Goal: Transaction & Acquisition: Purchase product/service

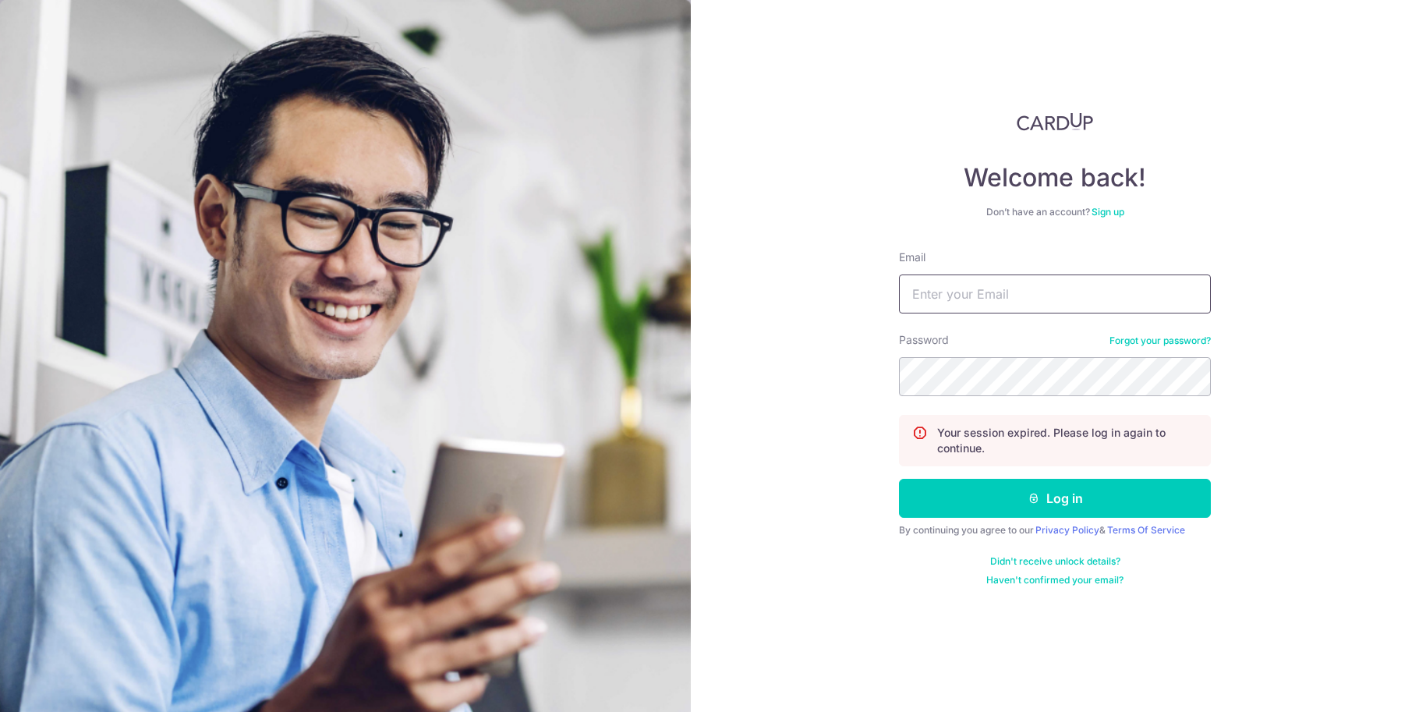
click at [1071, 298] on input "Email" at bounding box center [1055, 293] width 312 height 39
type input "benjaminlee.hz@gmail.com"
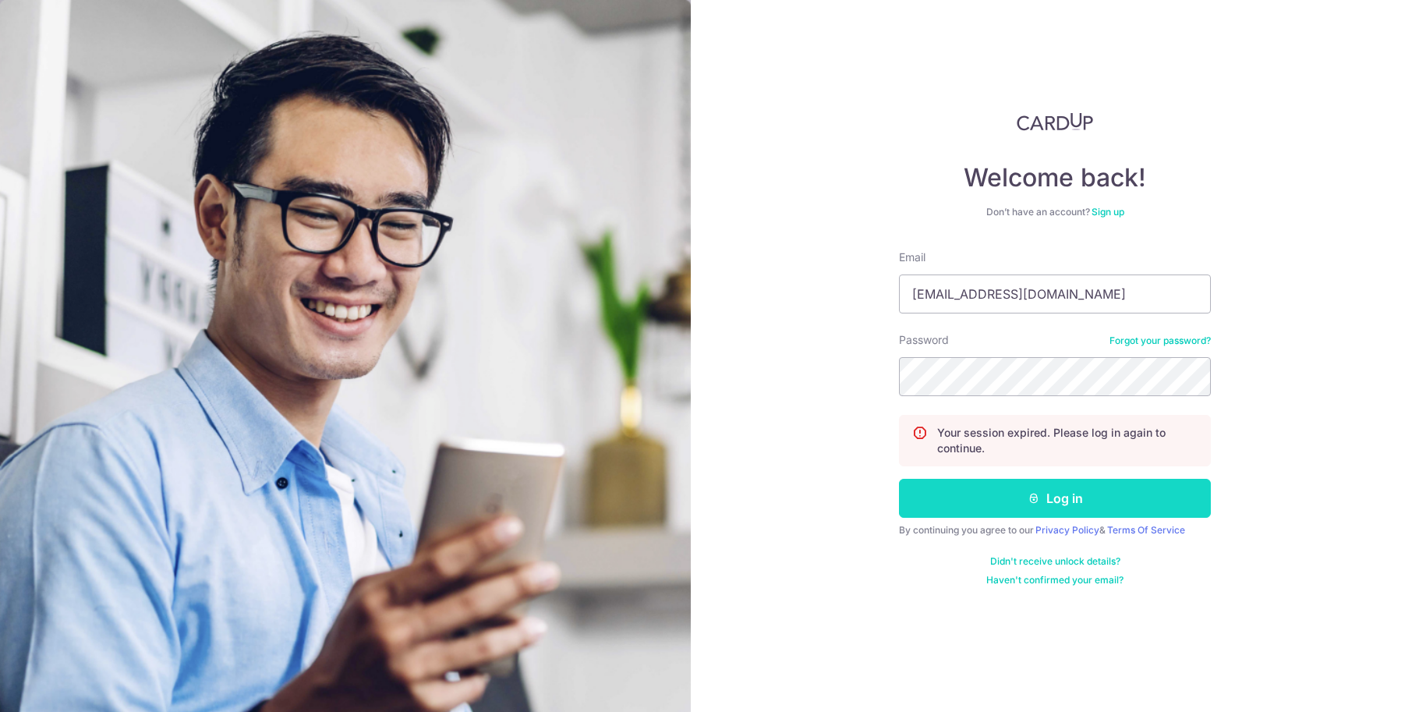
click at [1158, 504] on button "Log in" at bounding box center [1055, 498] width 312 height 39
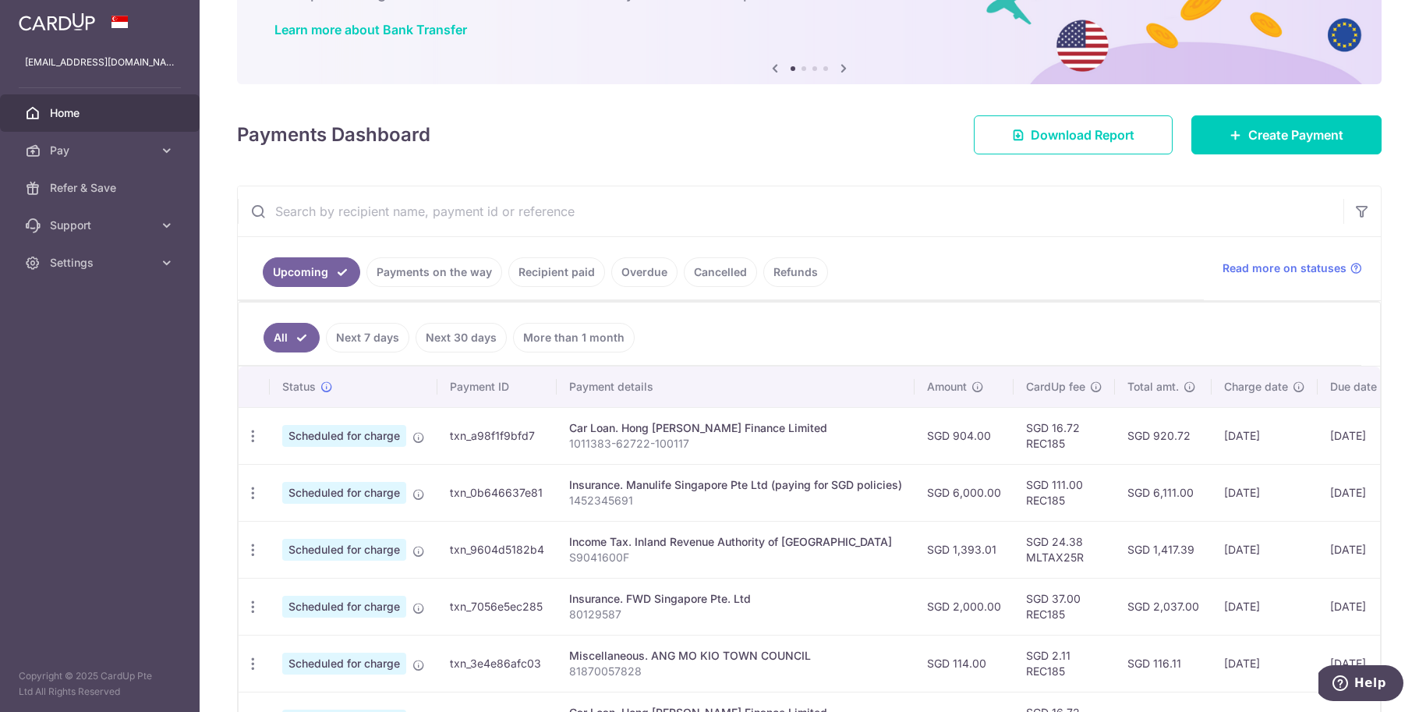
scroll to position [133, 0]
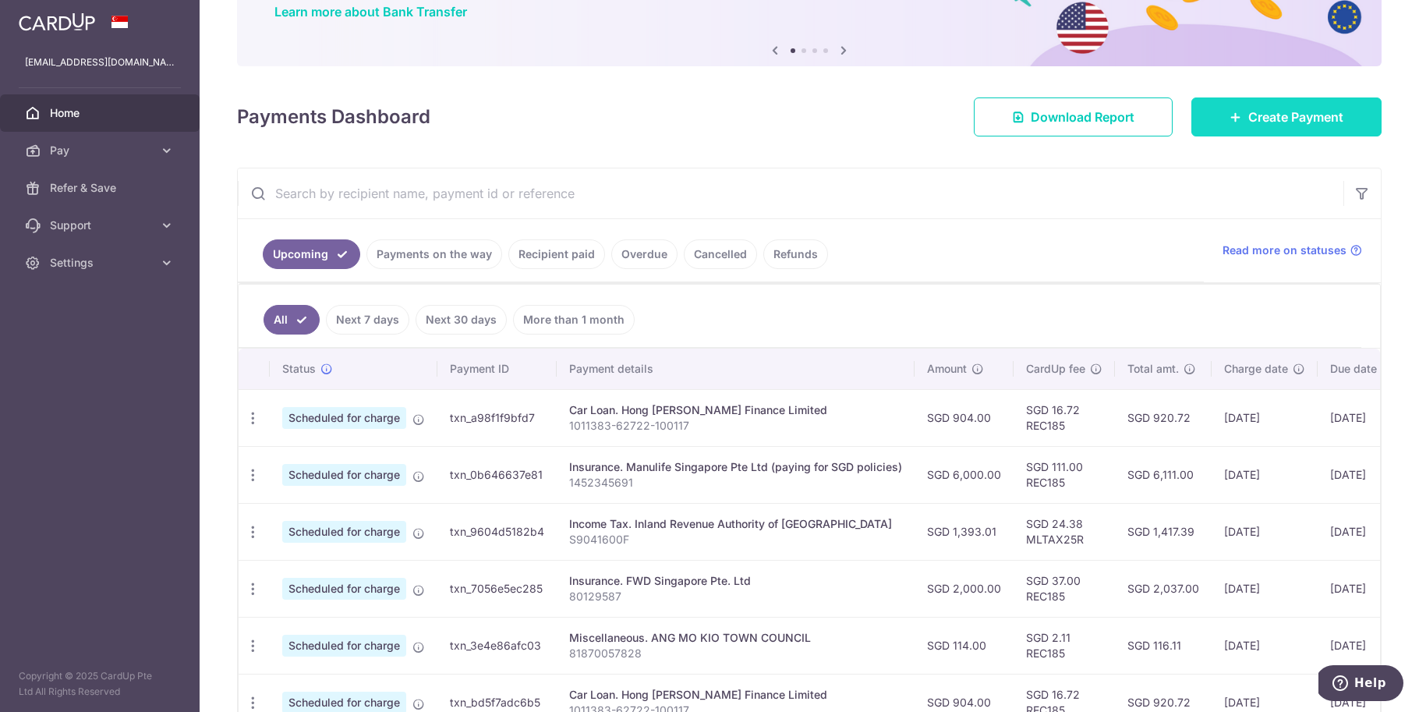
click at [1248, 115] on span "Create Payment" at bounding box center [1295, 117] width 95 height 19
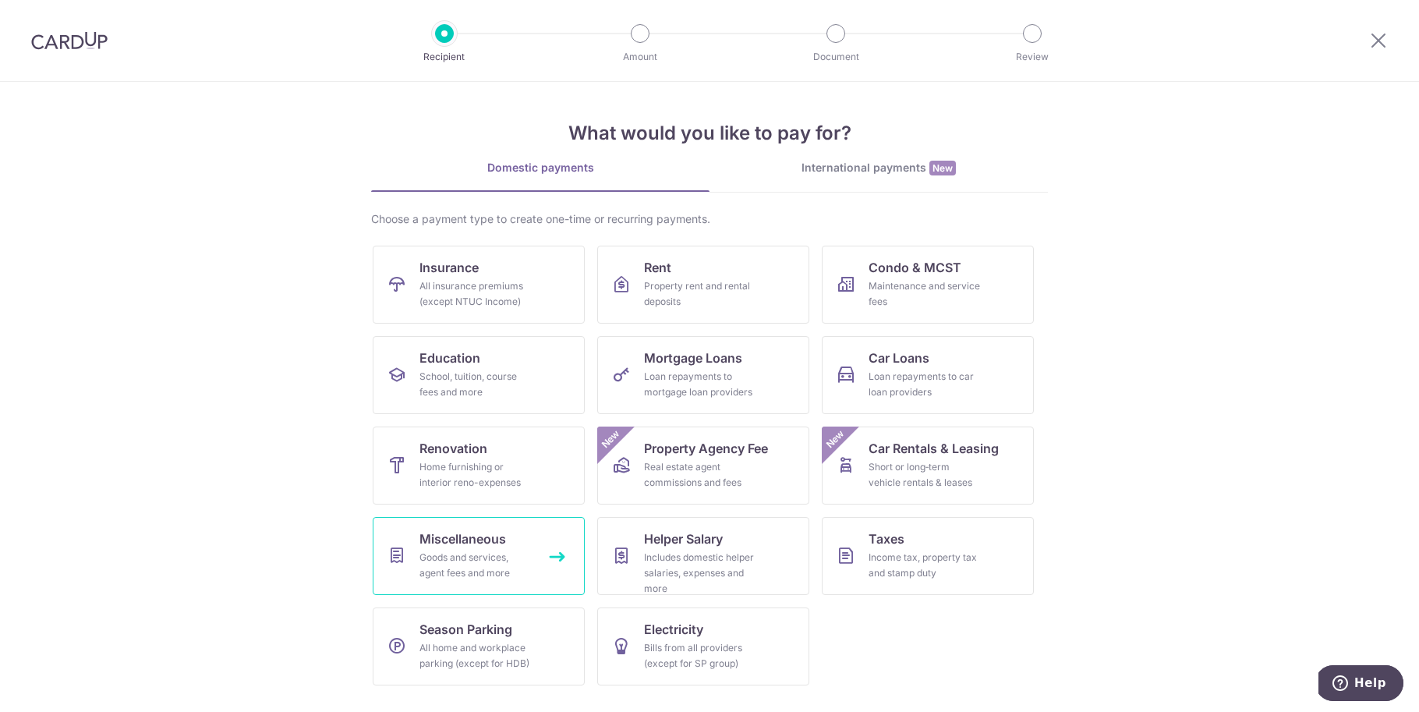
click at [486, 535] on span "Miscellaneous" at bounding box center [463, 538] width 87 height 19
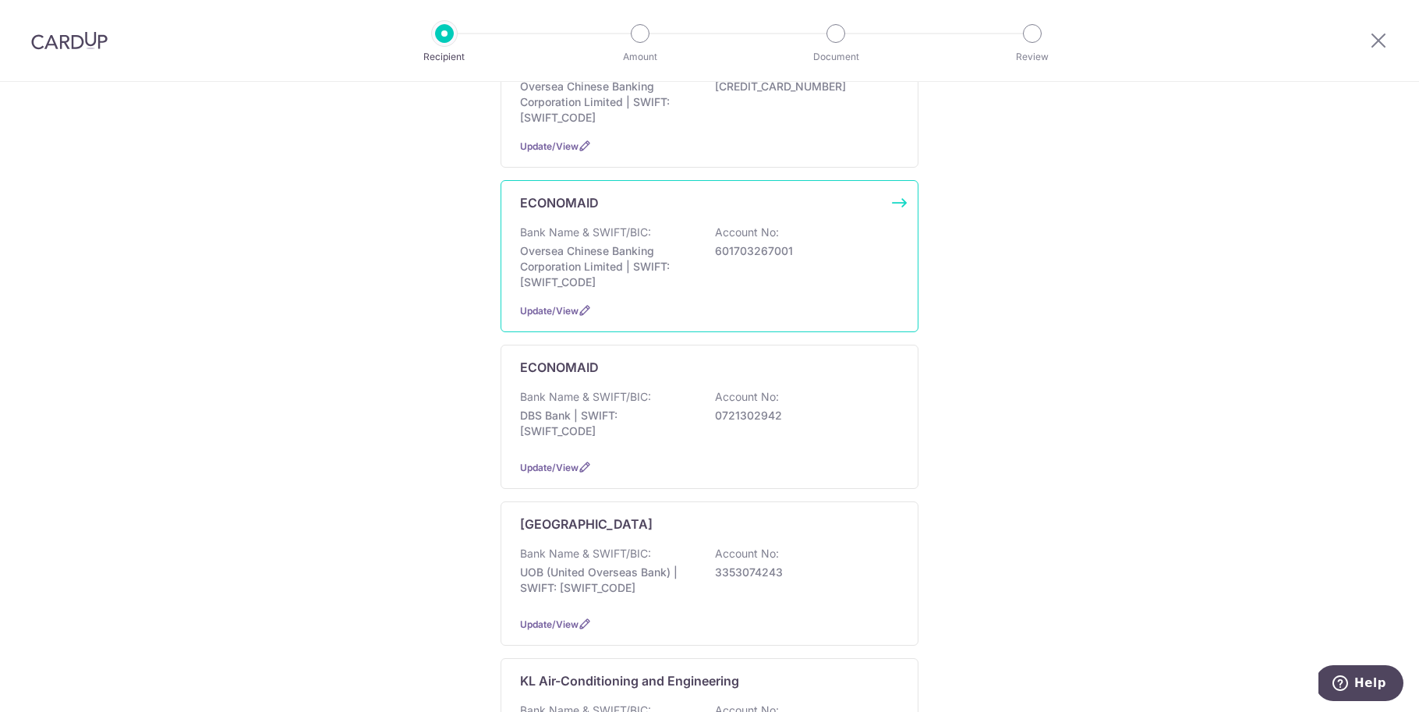
scroll to position [320, 0]
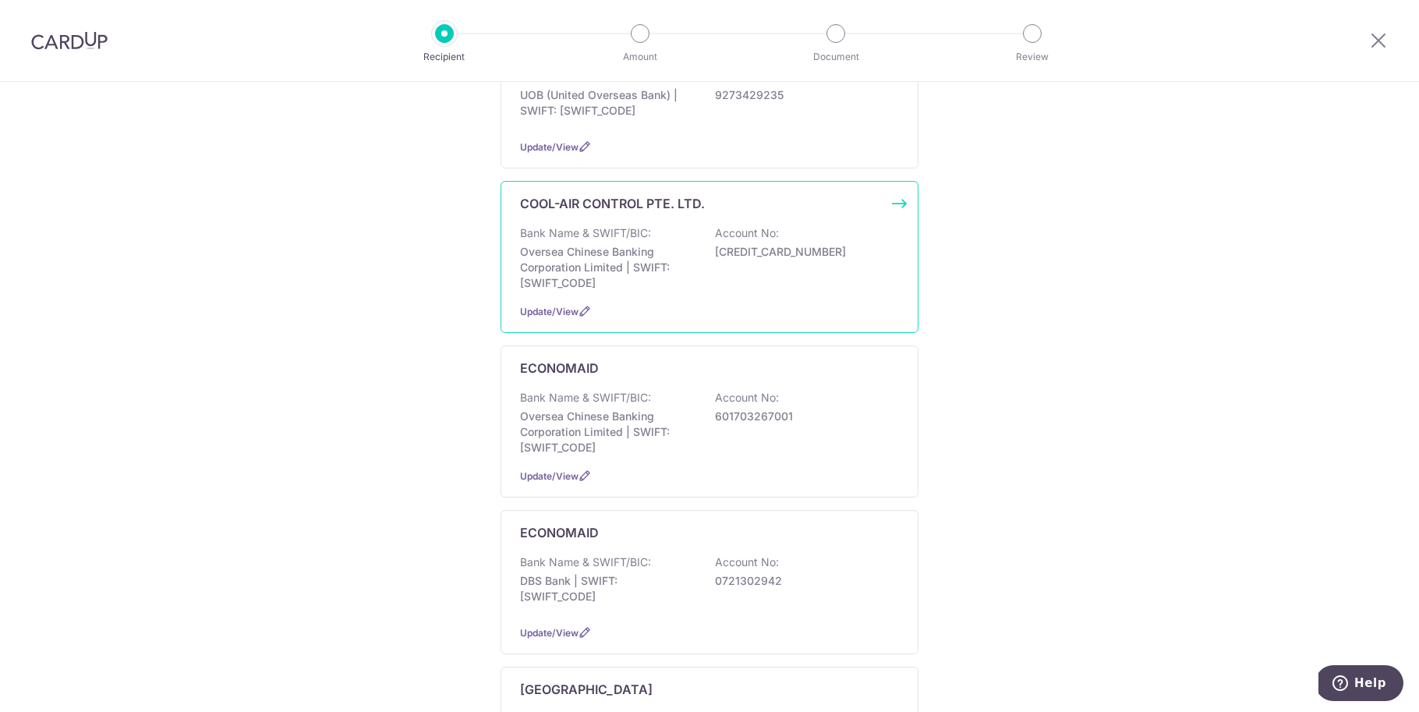
click at [655, 225] on div "Bank Name & SWIFT/BIC: Oversea Chinese Banking Corporation Limited | SWIFT: OCB…" at bounding box center [709, 258] width 379 height 66
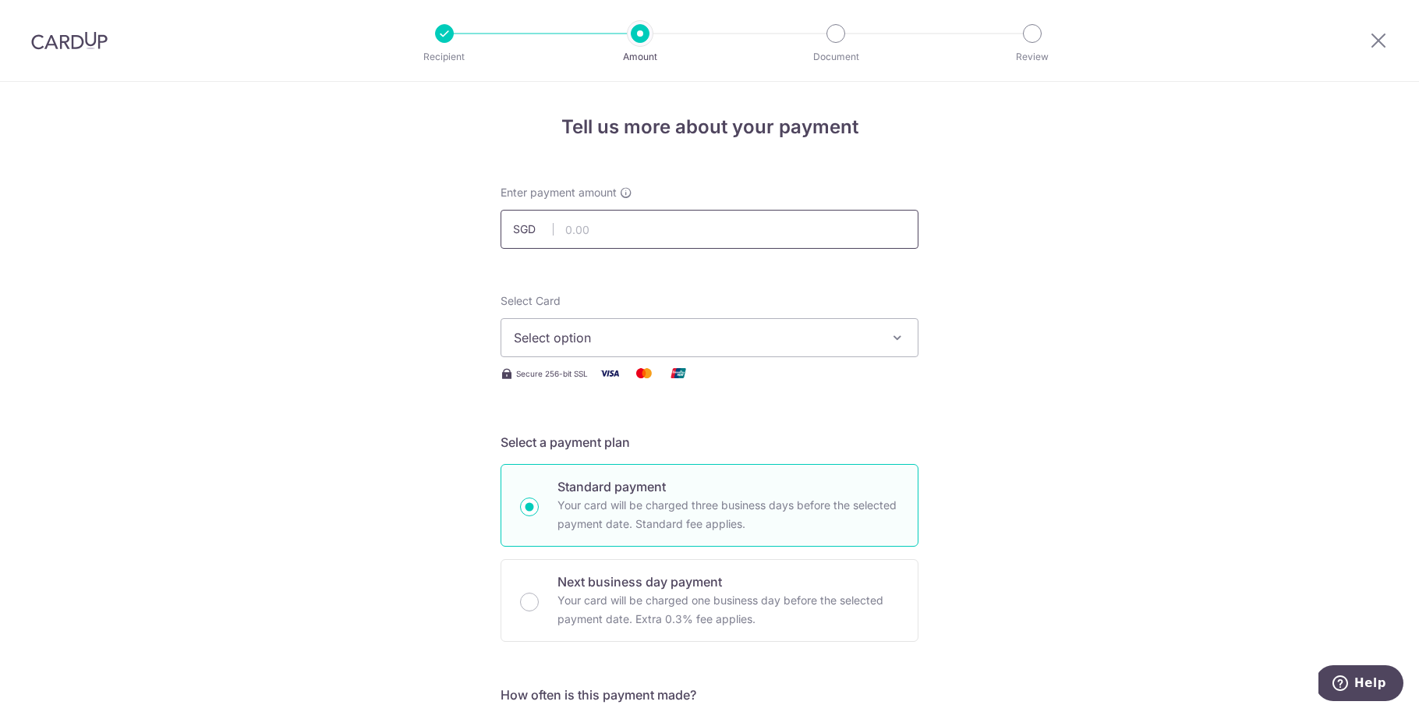
click at [614, 221] on input "text" at bounding box center [710, 229] width 418 height 39
type input "8"
type input "724.00"
click at [570, 328] on span "Select option" at bounding box center [695, 337] width 363 height 19
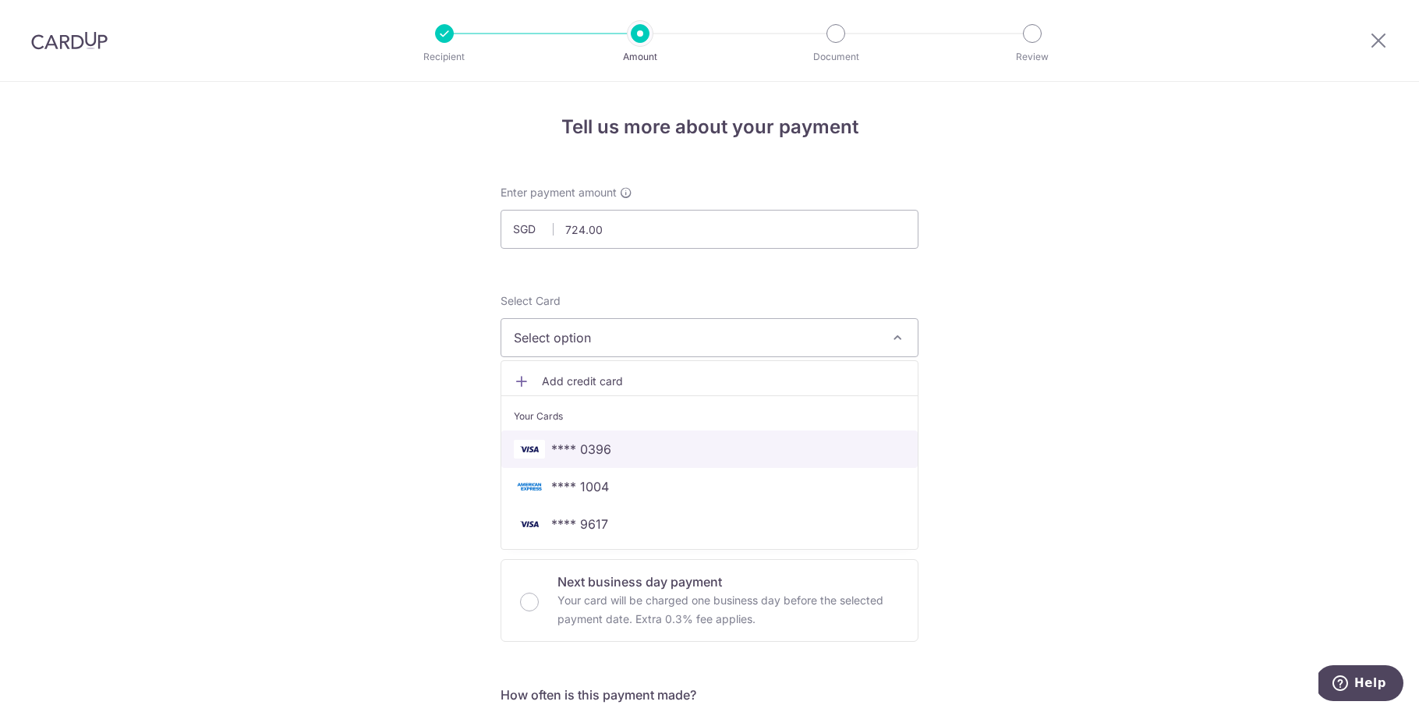
click at [611, 440] on span "**** 0396" at bounding box center [709, 449] width 391 height 19
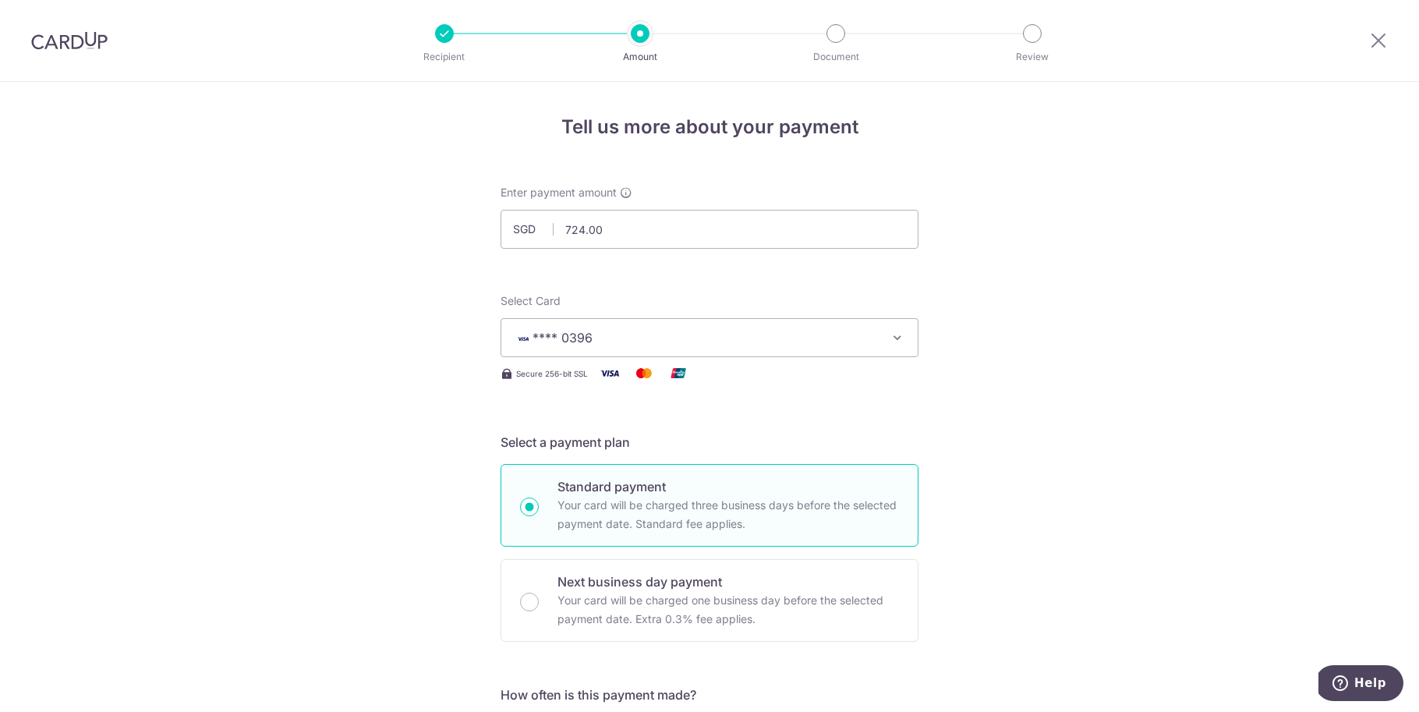
scroll to position [415, 0]
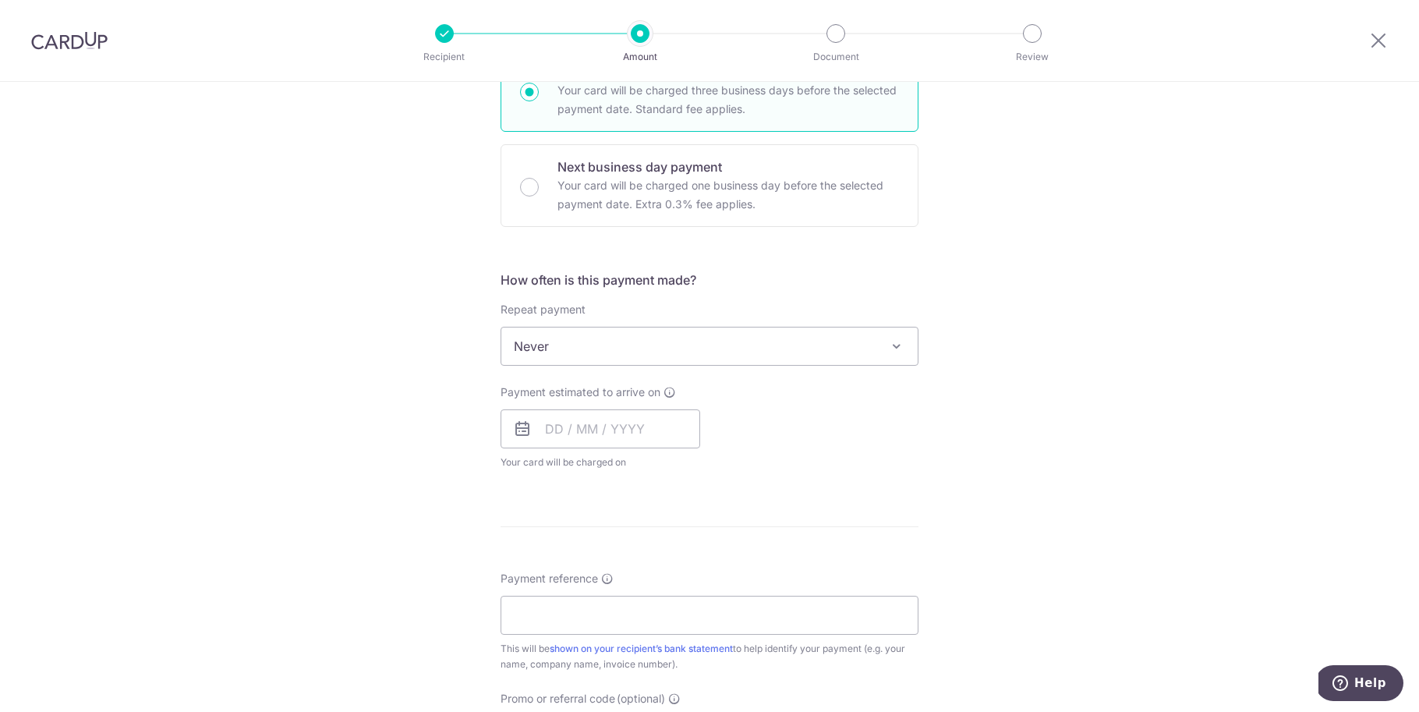
click at [618, 353] on span "Never" at bounding box center [709, 346] width 416 height 37
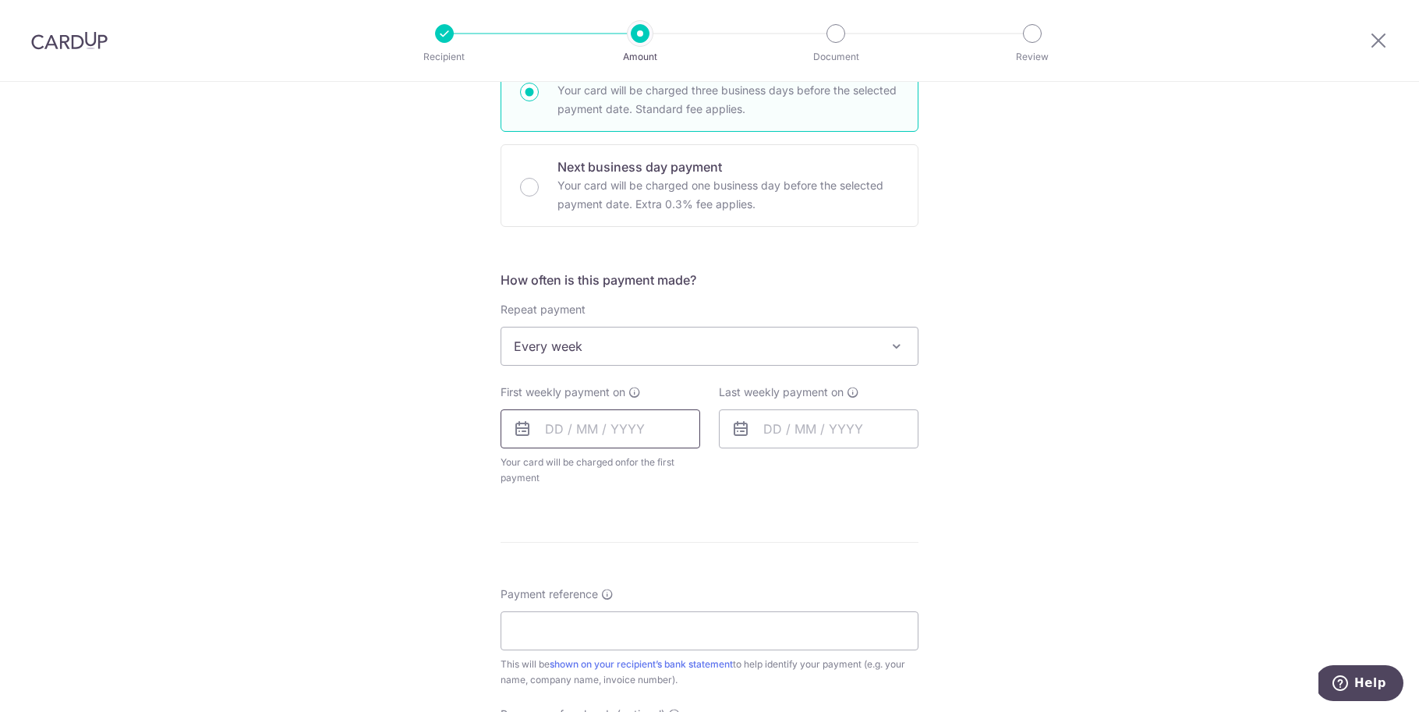
click at [609, 426] on input "text" at bounding box center [601, 428] width 200 height 39
click at [626, 418] on input "text" at bounding box center [601, 428] width 200 height 39
click at [755, 339] on span "Every week" at bounding box center [709, 346] width 416 height 37
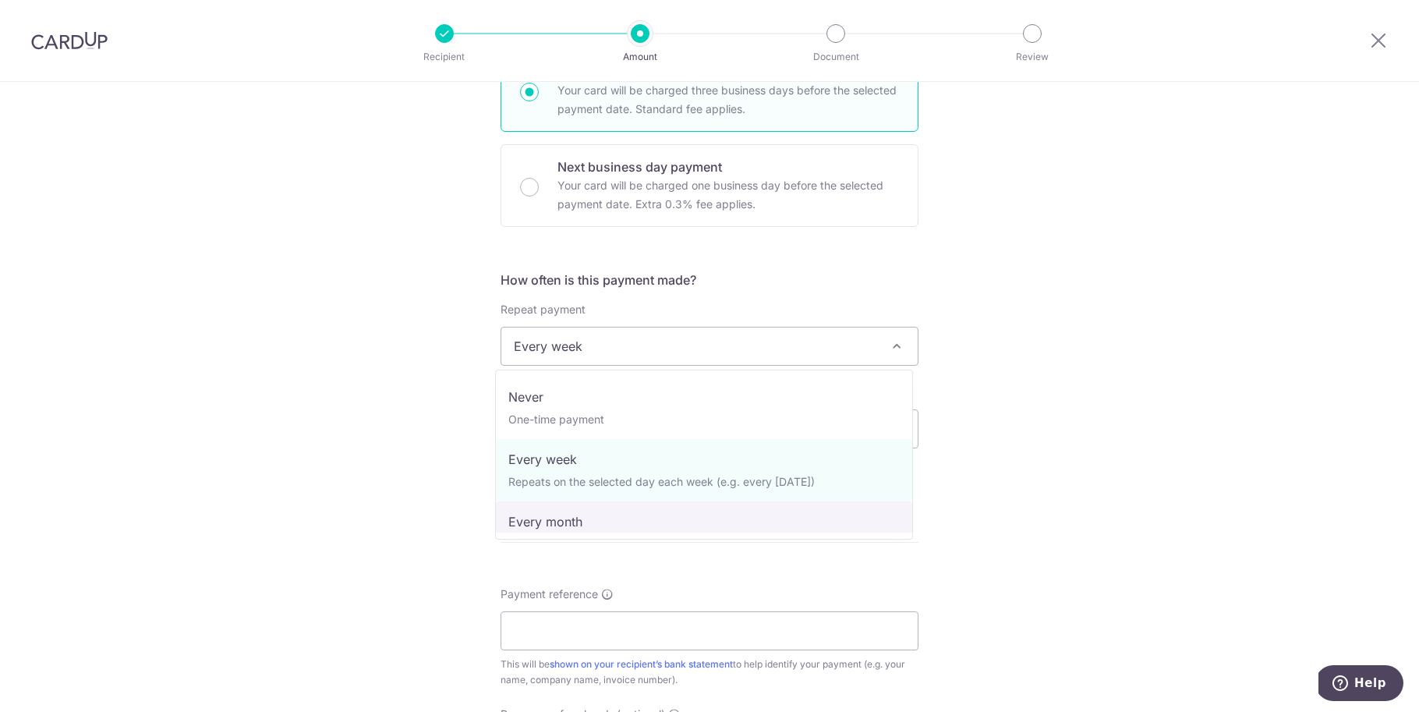
select select "3"
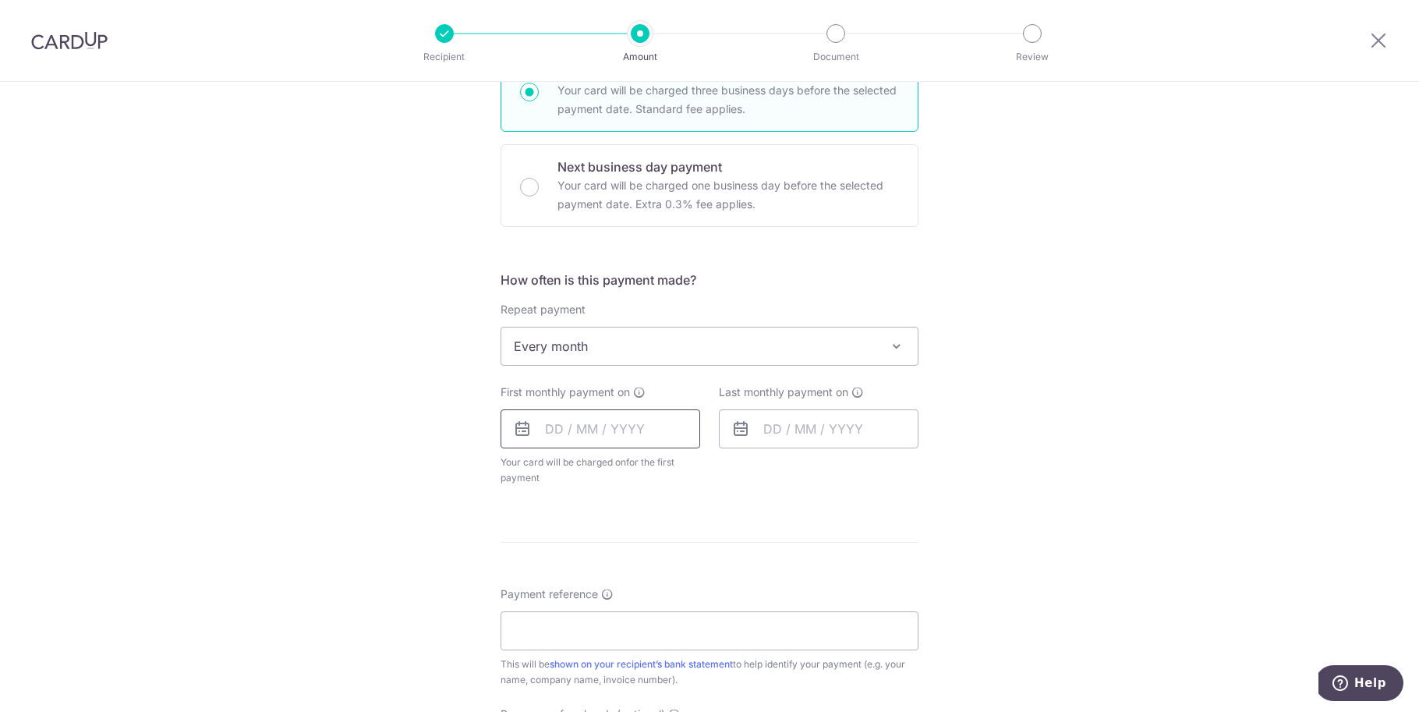
click at [610, 433] on input "text" at bounding box center [601, 428] width 200 height 39
click at [561, 607] on link "15" at bounding box center [563, 602] width 25 height 25
type input "[DATE]"
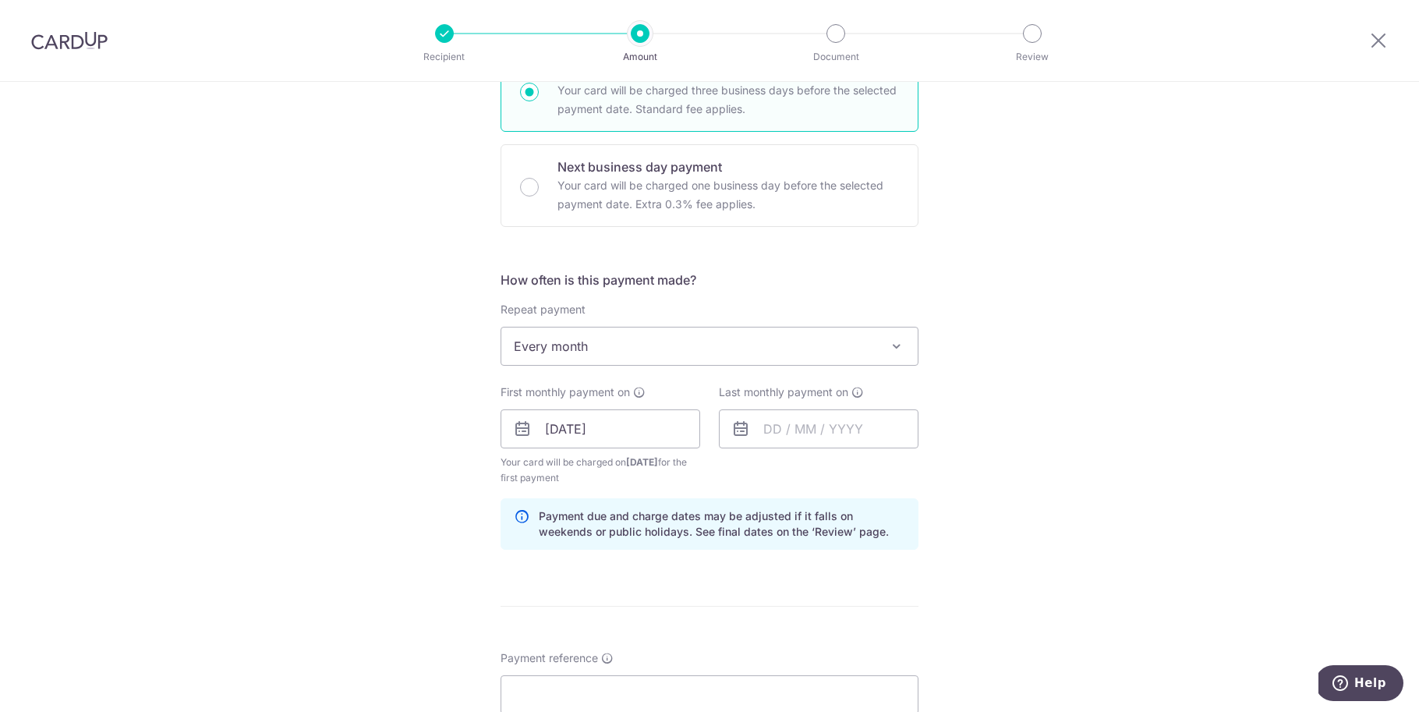
click at [876, 481] on div "Last monthly payment on" at bounding box center [819, 434] width 218 height 101
click at [773, 425] on input "text" at bounding box center [819, 428] width 200 height 39
click at [931, 471] on link "Next" at bounding box center [939, 471] width 19 height 19
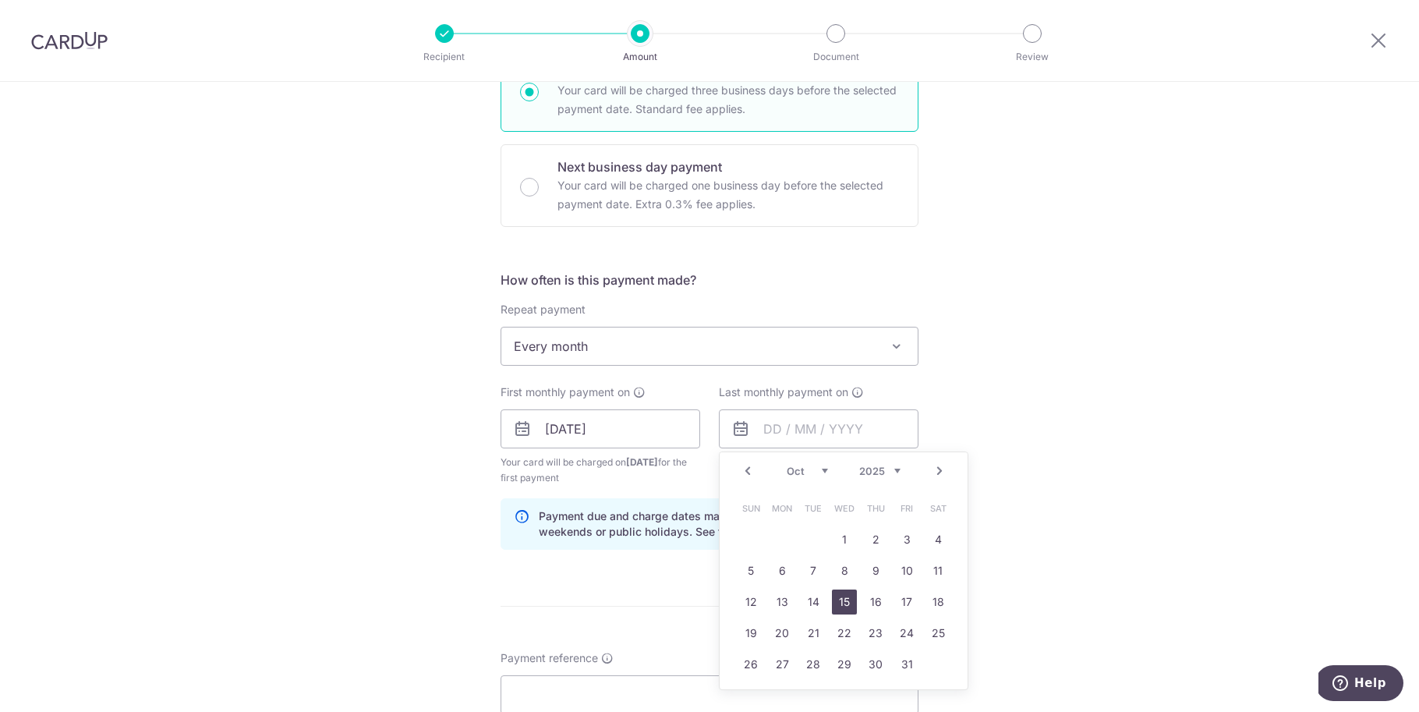
click at [842, 598] on link "15" at bounding box center [844, 602] width 25 height 25
type input "[DATE]"
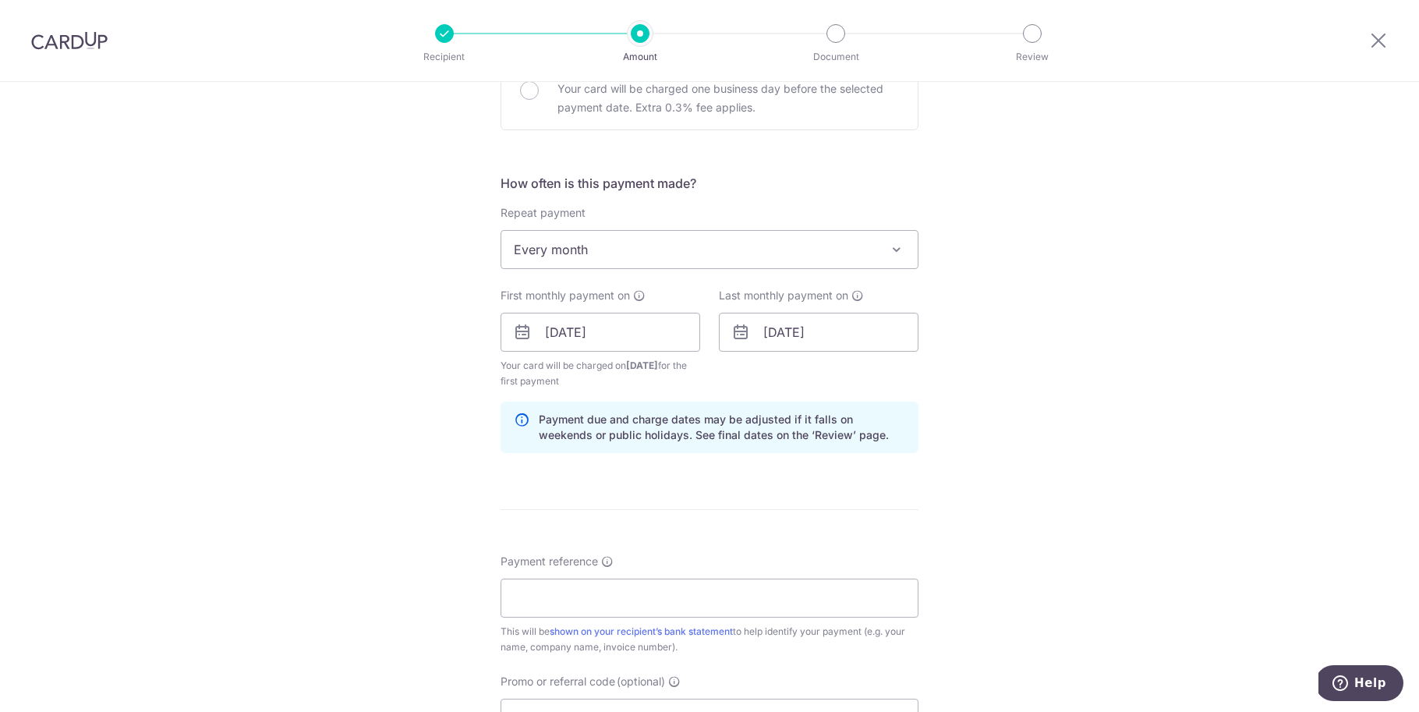
scroll to position [546, 0]
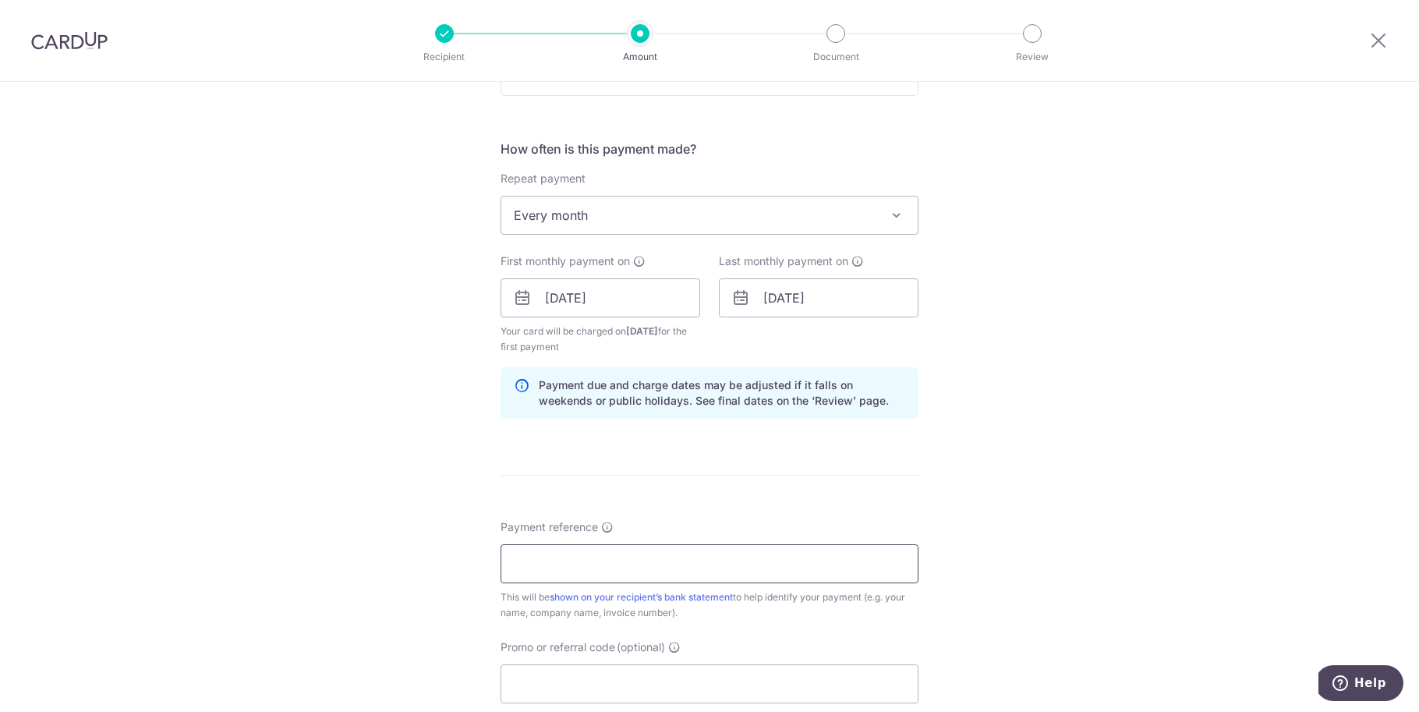
click at [644, 561] on input "Payment reference" at bounding box center [710, 563] width 418 height 39
paste input "CA100925-1"
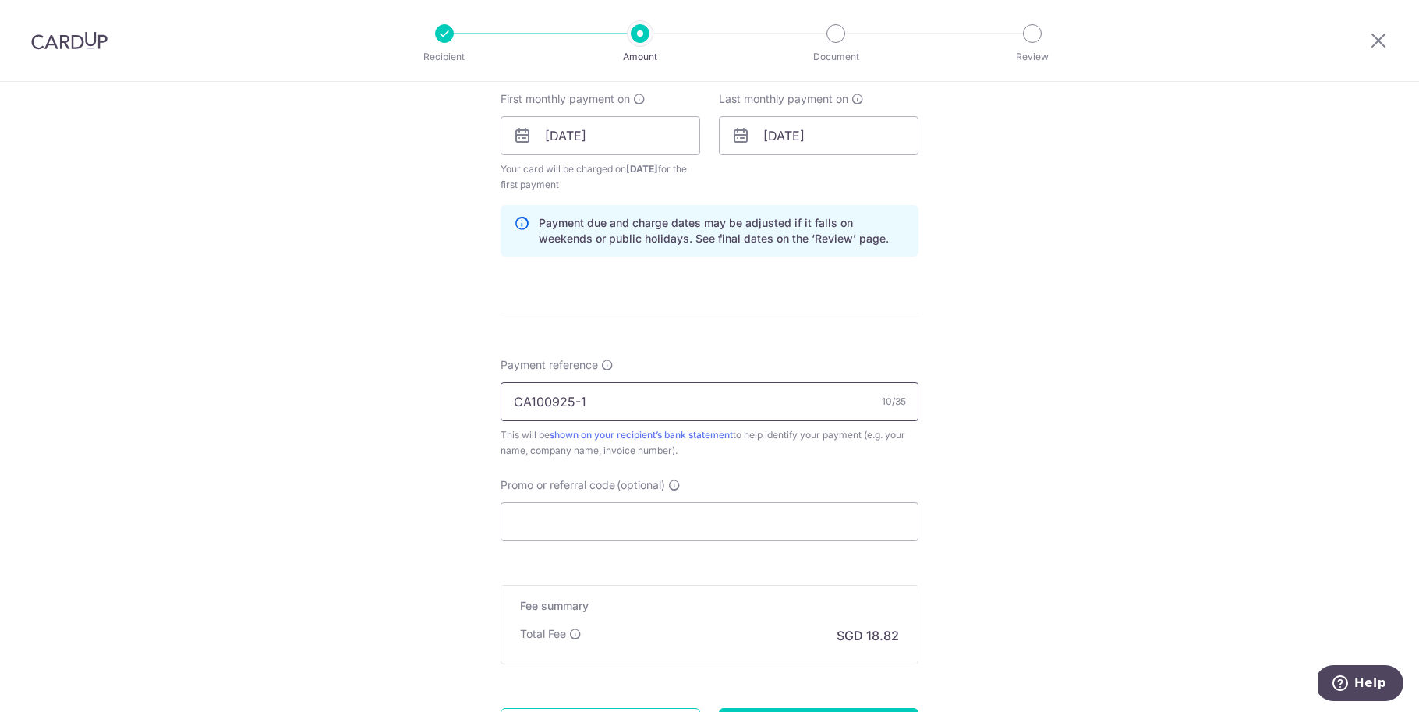
scroll to position [819, 0]
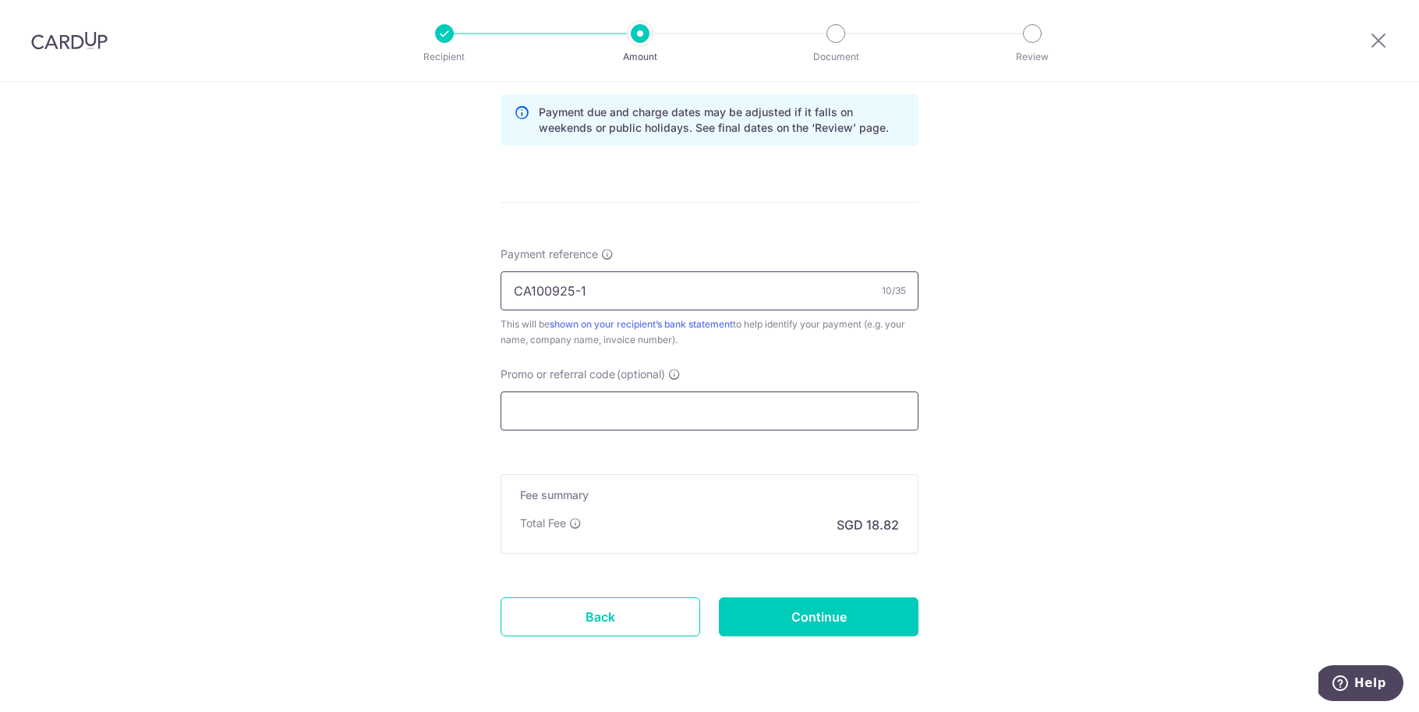
type input "CA100925-1"
click at [616, 412] on input "Promo or referral code (optional)" at bounding box center [710, 410] width 418 height 39
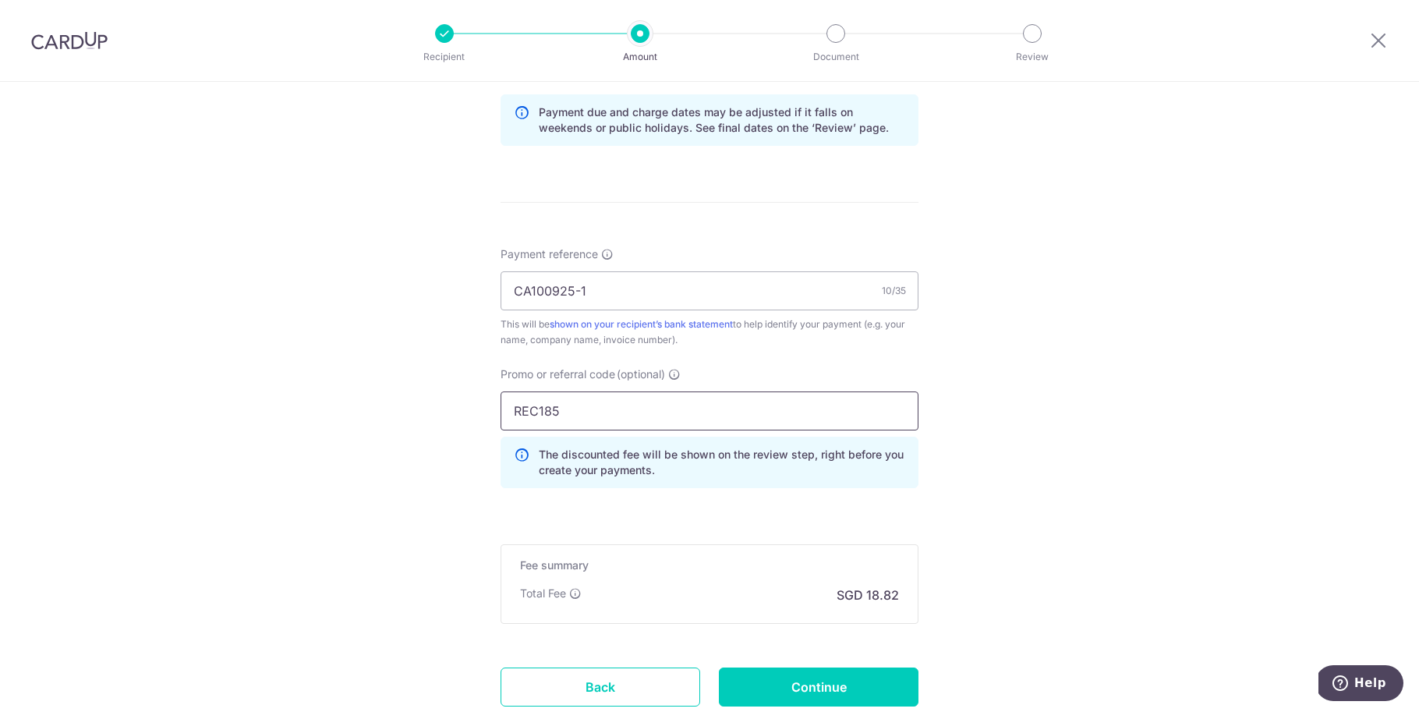
type input "REC185"
click at [1131, 377] on div "Tell us more about your payment Enter payment amount SGD 724.00 724.00 Select C…" at bounding box center [709, 43] width 1419 height 1560
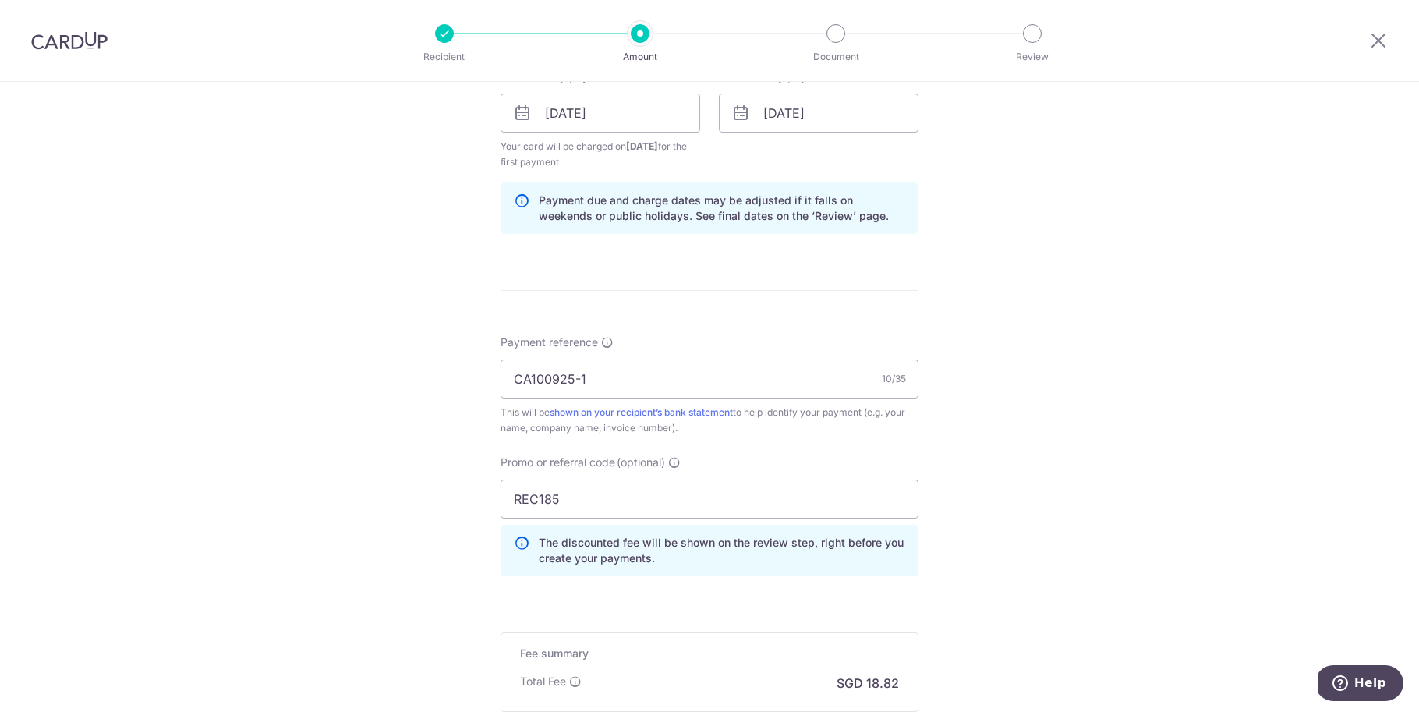
scroll to position [933, 0]
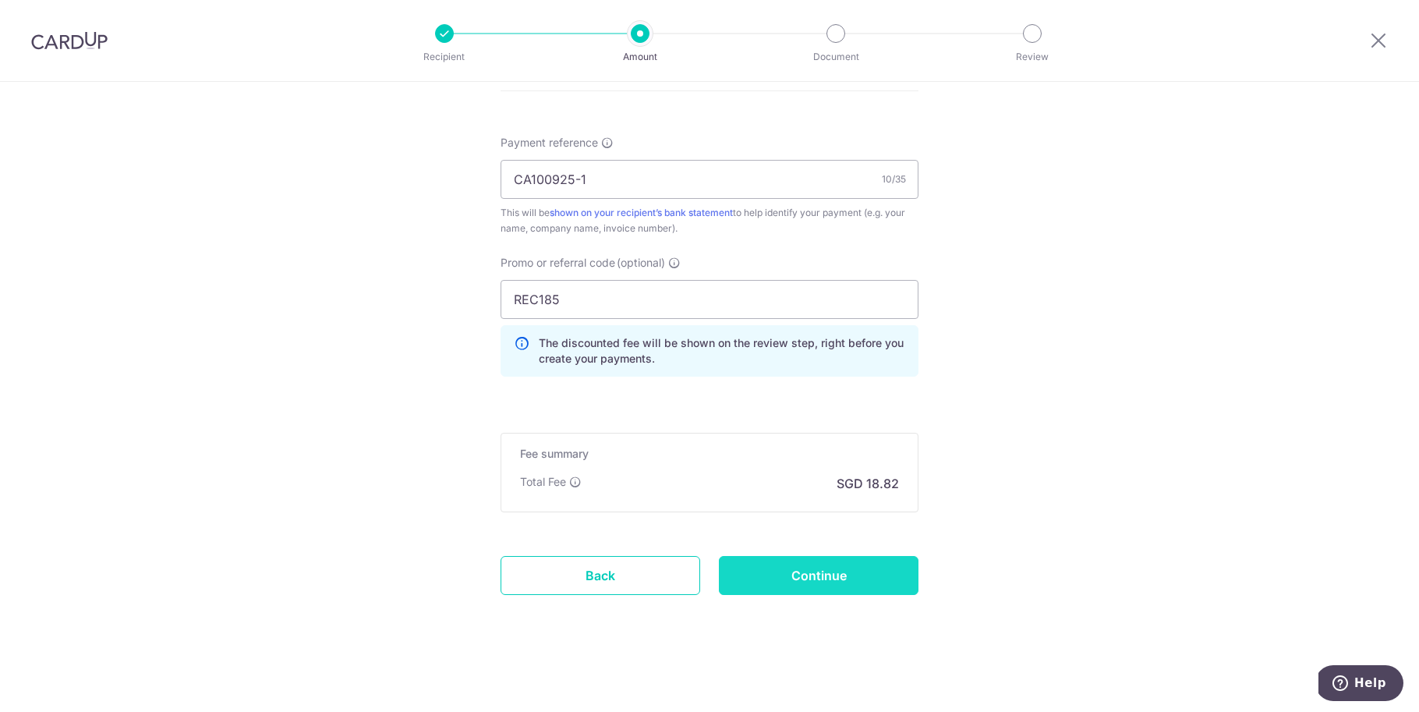
click at [852, 583] on input "Continue" at bounding box center [819, 575] width 200 height 39
type input "Create Schedule"
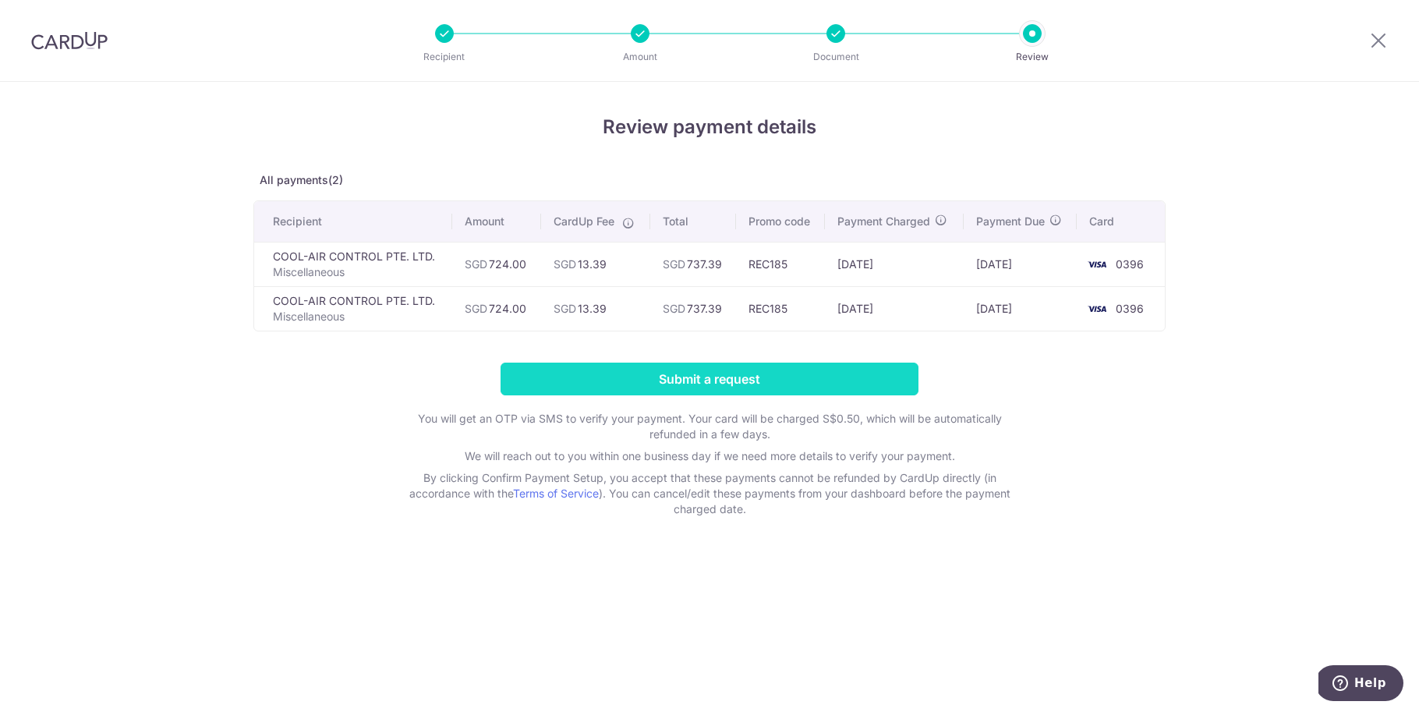
click at [703, 376] on input "Submit a request" at bounding box center [710, 379] width 418 height 33
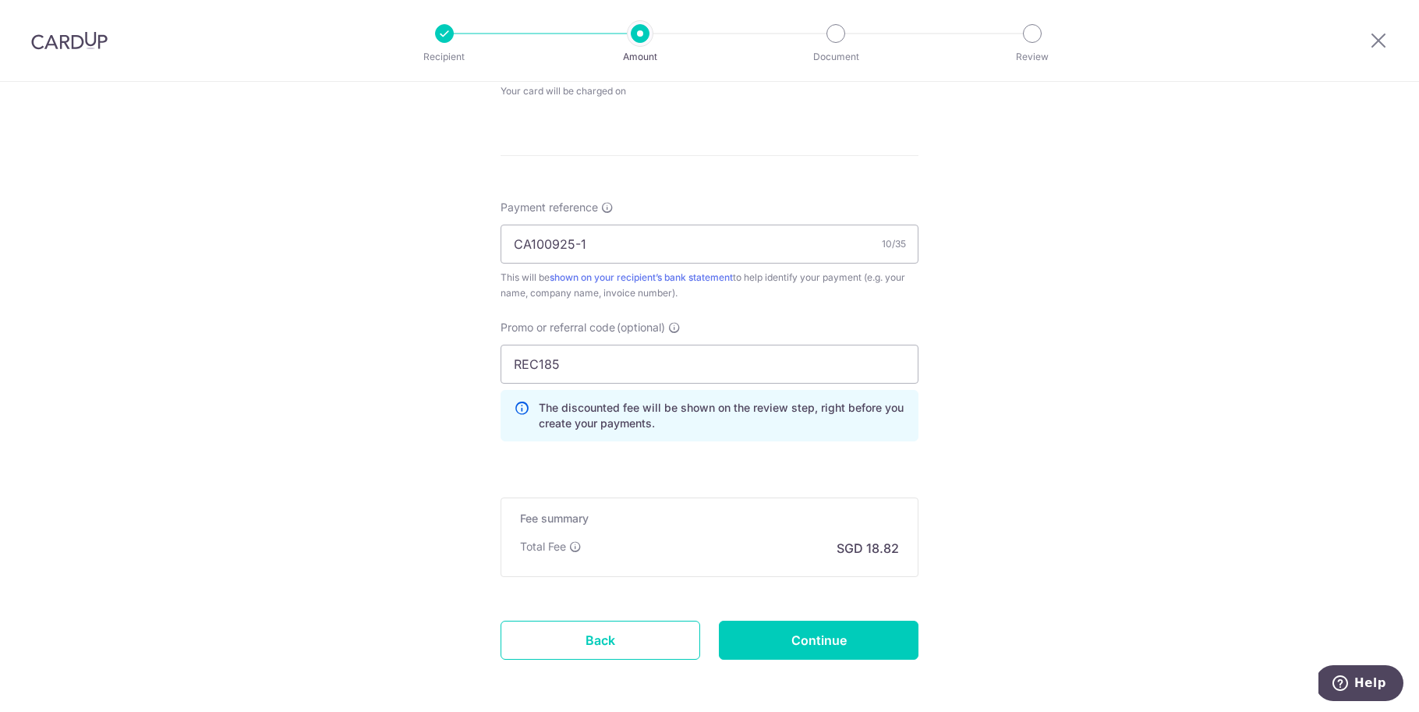
scroll to position [851, 0]
click at [864, 662] on form "Enter payment amount SGD 724.00 724.00 Unable to authenticate your card. Please…" at bounding box center [710, 18] width 418 height 1369
click at [866, 644] on input "Continue" at bounding box center [819, 639] width 200 height 39
type input "Update Schedule"
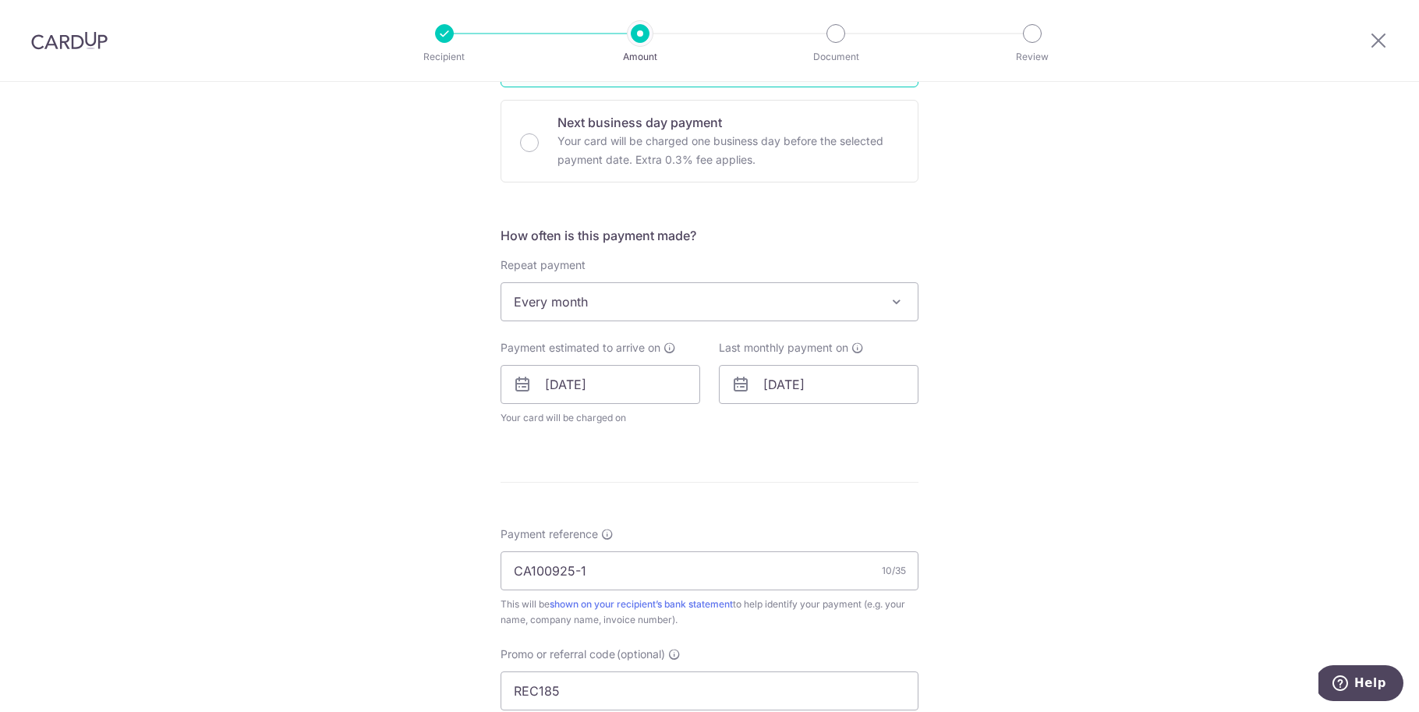
scroll to position [0, 0]
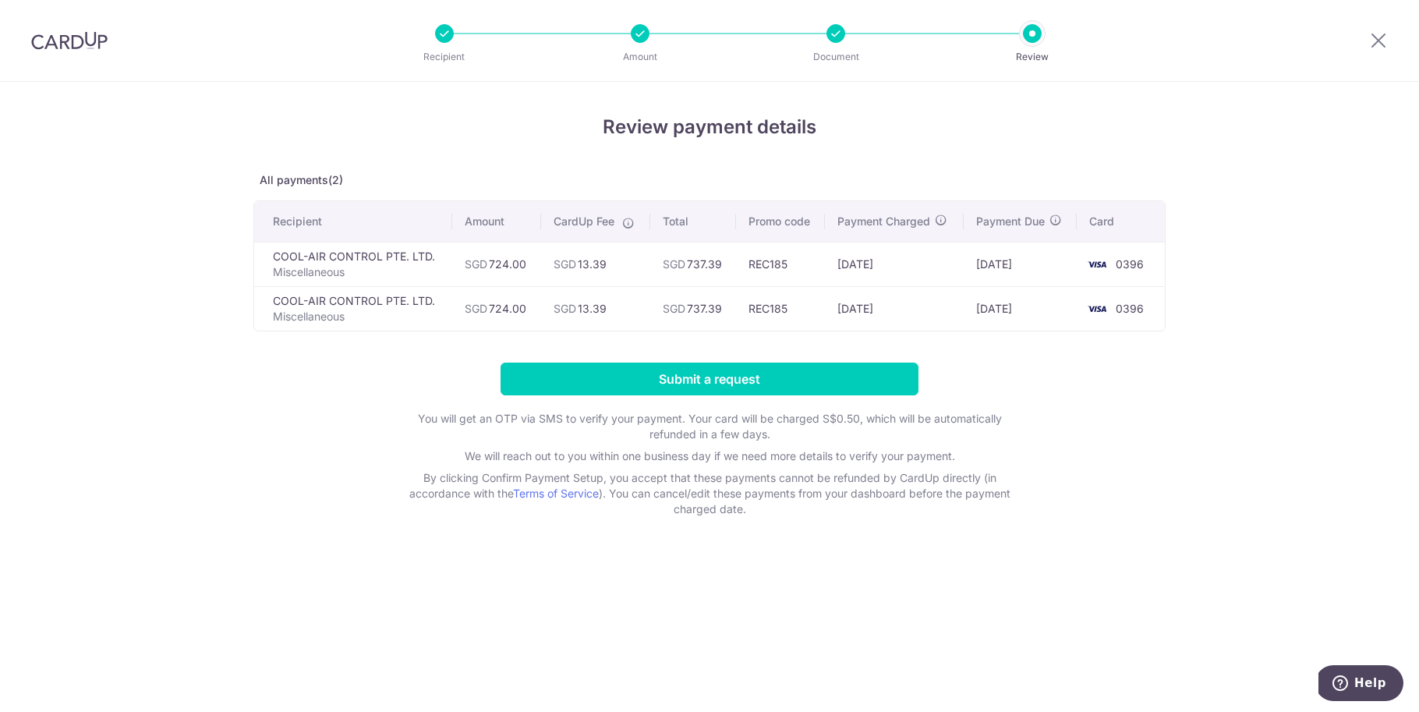
click at [843, 37] on div at bounding box center [836, 33] width 19 height 19
click at [847, 35] on li "Review" at bounding box center [943, 33] width 196 height 19
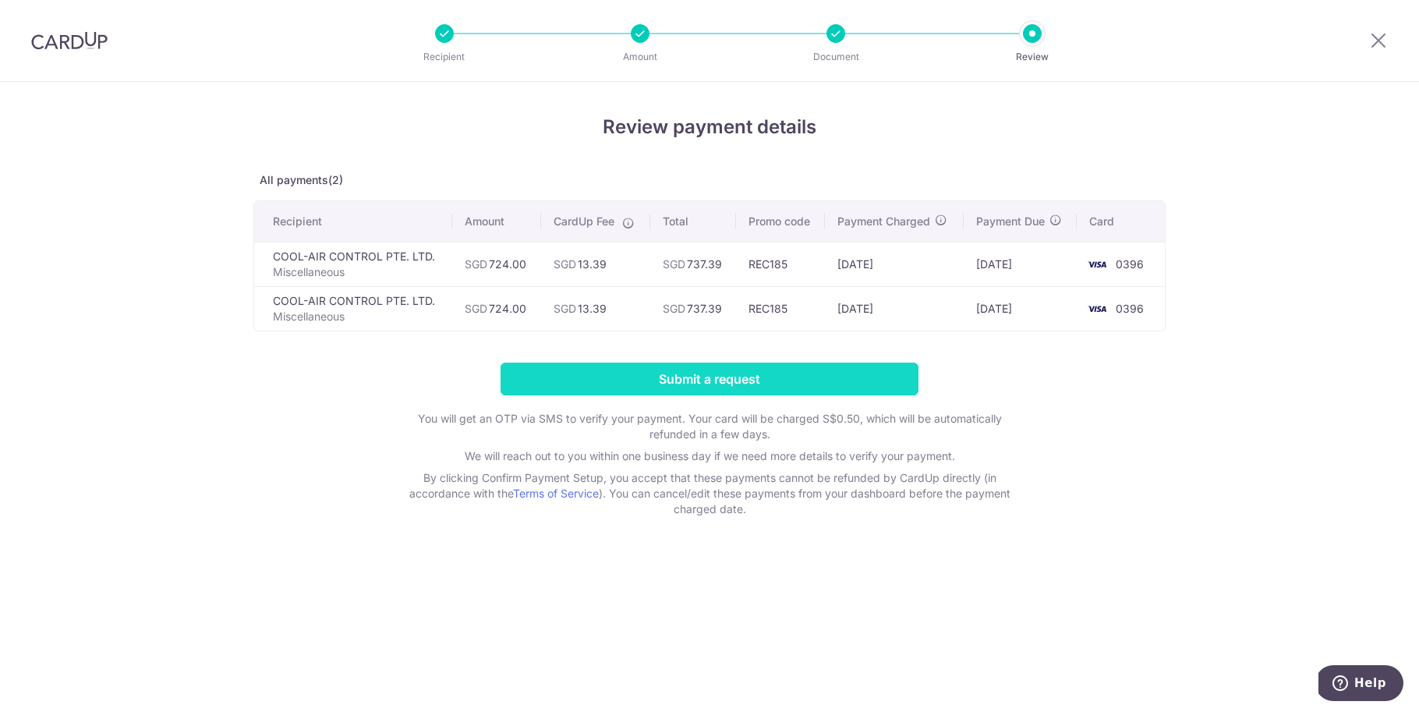
click at [754, 382] on input "Submit a request" at bounding box center [710, 379] width 418 height 33
